Goal: Find contact information: Find contact information

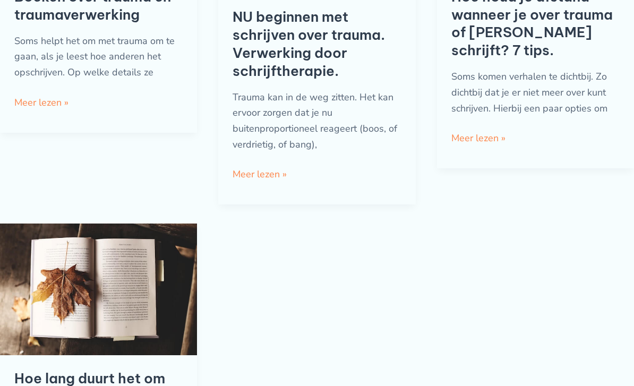
scroll to position [627, 0]
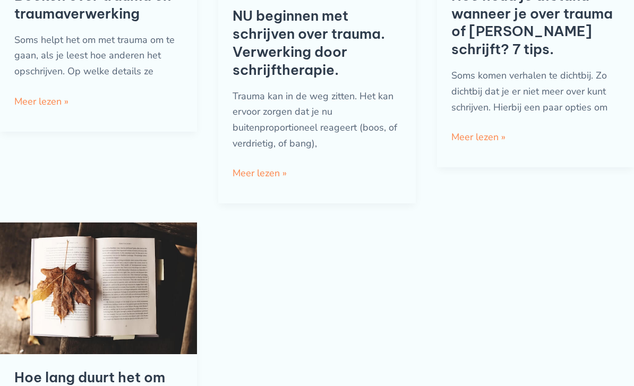
click at [284, 169] on link "NU beginnen met schrijven over trauma. Verwerking door schrijftherapie. Meer le…" at bounding box center [260, 174] width 54 height 16
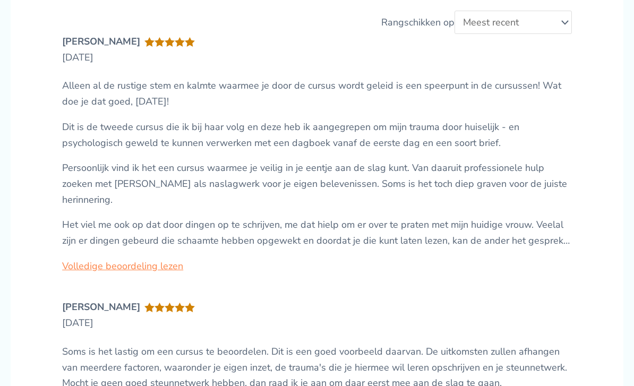
scroll to position [2700, 0]
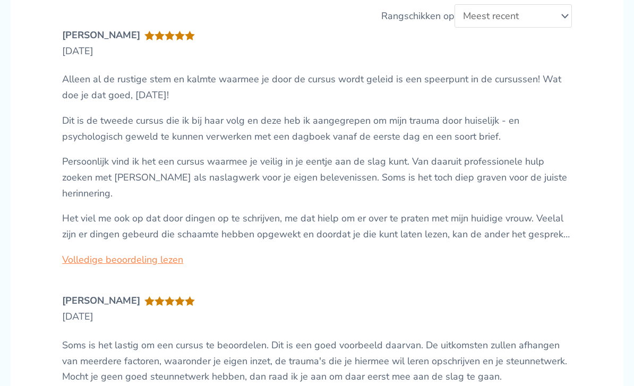
click at [141, 254] on link "Volledige beoordeling lezen" at bounding box center [122, 260] width 121 height 13
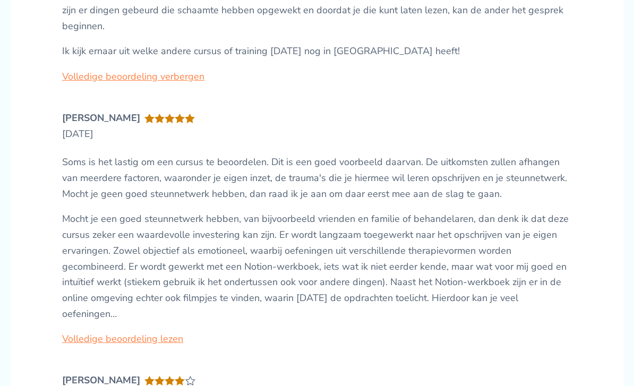
scroll to position [2948, 0]
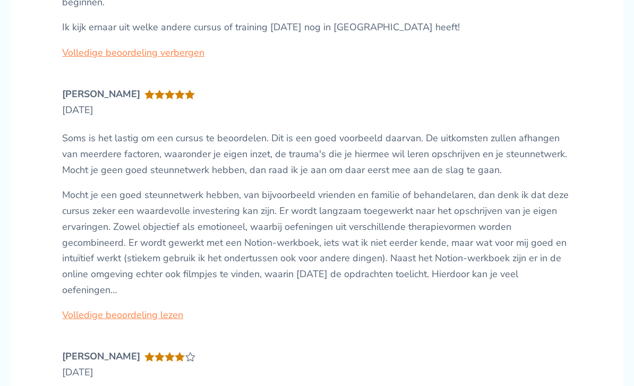
click at [137, 309] on link "Volledige beoordeling lezen" at bounding box center [122, 315] width 121 height 13
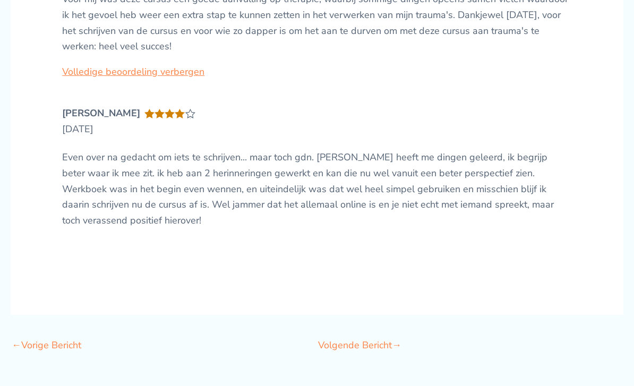
scroll to position [3292, 0]
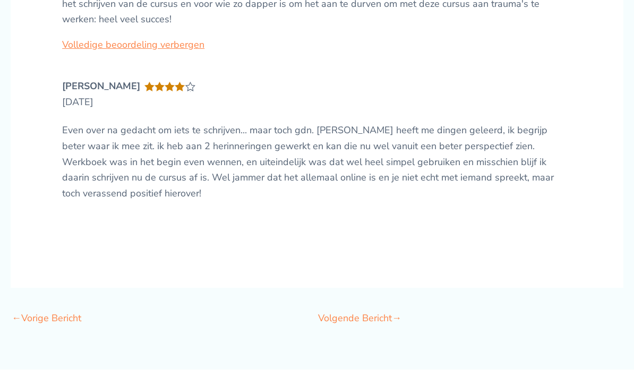
click at [389, 308] on link "Volgende Bericht →" at bounding box center [359, 319] width 83 height 22
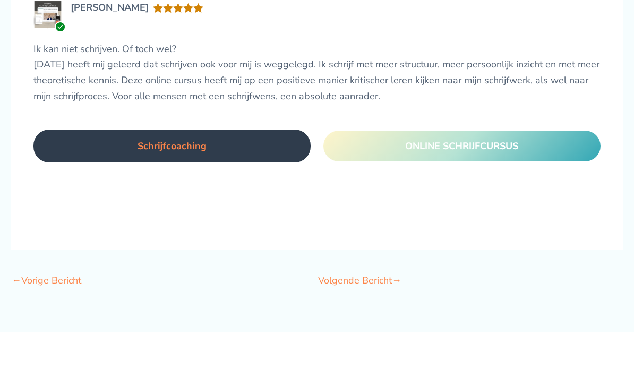
scroll to position [2374, 0]
click at [236, 130] on link "Schrijfcoaching" at bounding box center [171, 146] width 277 height 33
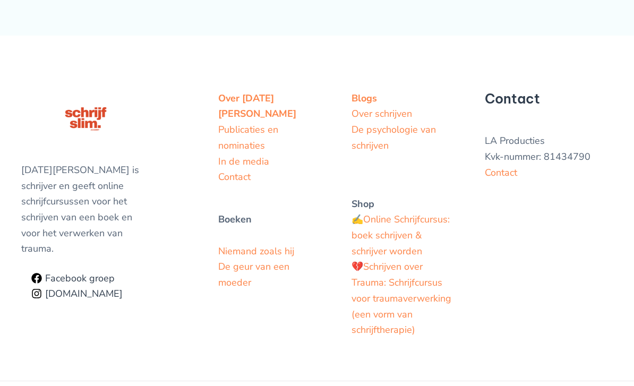
scroll to position [2368, 0]
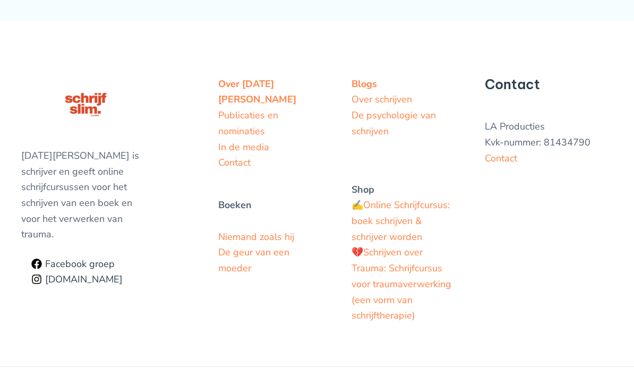
click at [504, 156] on link "Contact" at bounding box center [501, 158] width 32 height 13
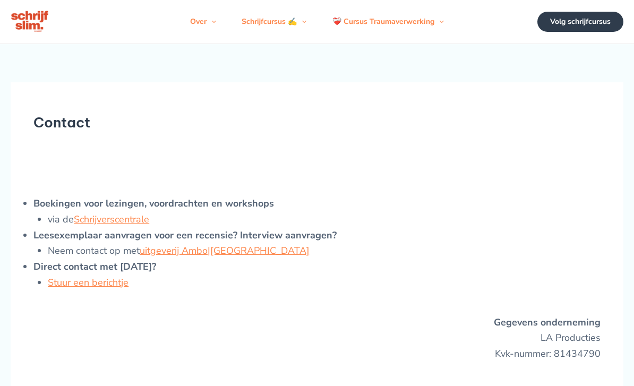
click at [112, 289] on link "Stuur een berichtje" at bounding box center [88, 282] width 81 height 13
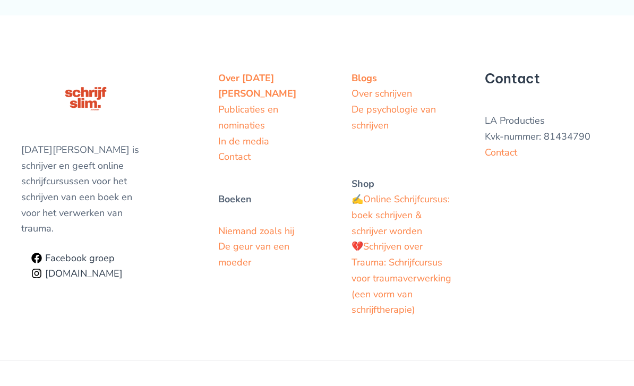
scroll to position [430, 0]
